Goal: Navigation & Orientation: Find specific page/section

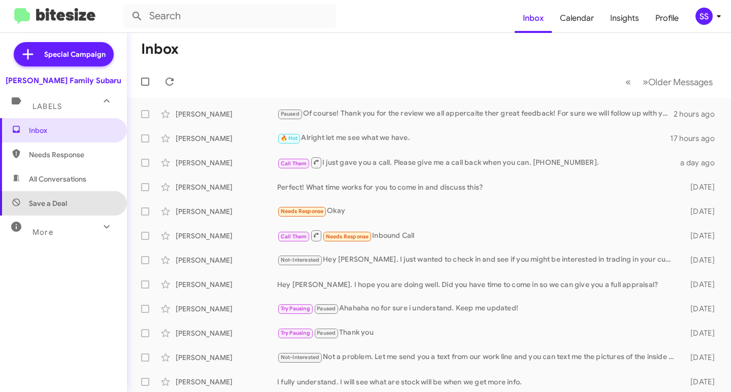
click at [70, 202] on span "Save a Deal" at bounding box center [63, 203] width 127 height 24
type input "in:not-interested"
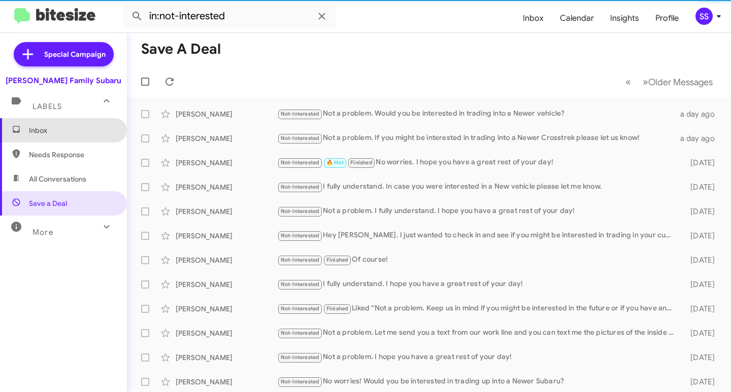
click at [73, 127] on span "Inbox" at bounding box center [72, 130] width 86 height 10
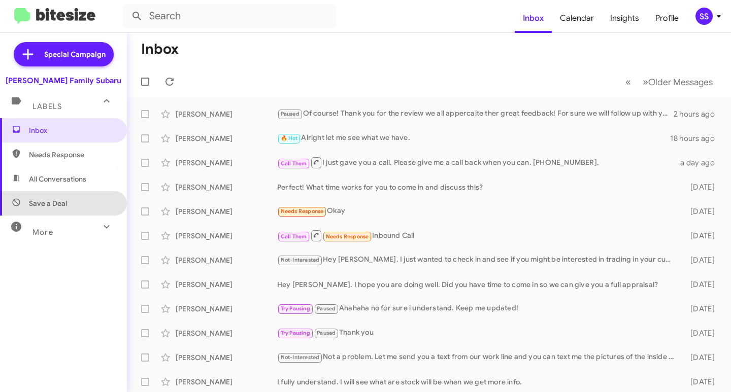
click at [84, 205] on span "Save a Deal" at bounding box center [63, 203] width 127 height 24
type input "in:not-interested"
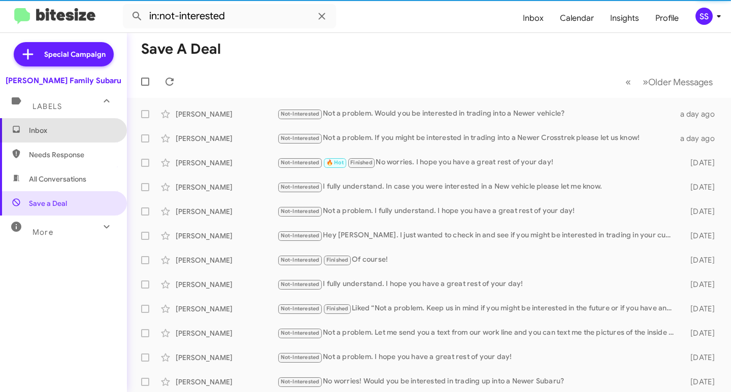
click at [68, 131] on span "Inbox" at bounding box center [72, 130] width 86 height 10
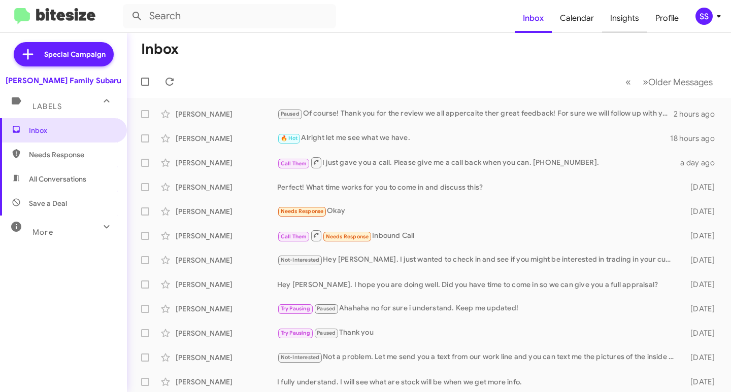
click at [628, 11] on span "Insights" at bounding box center [624, 18] width 45 height 29
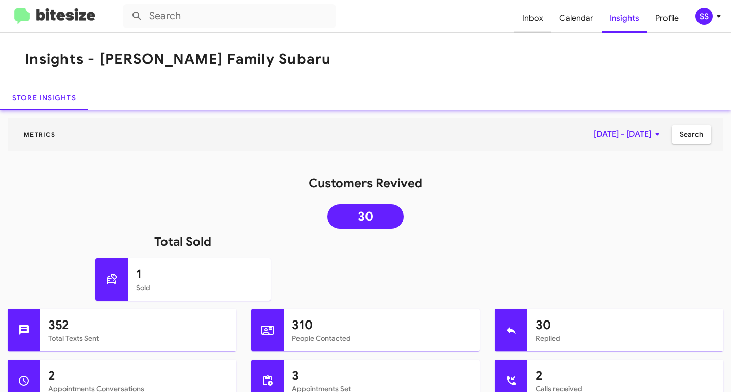
click at [537, 23] on span "Inbox" at bounding box center [532, 18] width 37 height 29
